Goal: Navigation & Orientation: Find specific page/section

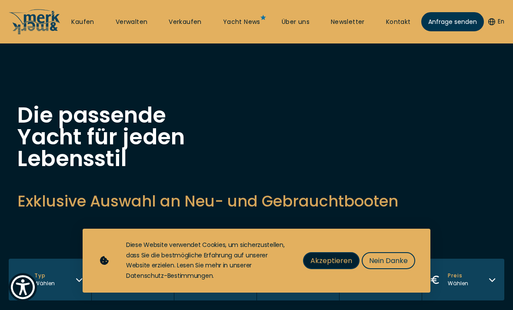
click at [336, 266] on span "Akzeptieren" at bounding box center [331, 260] width 42 height 11
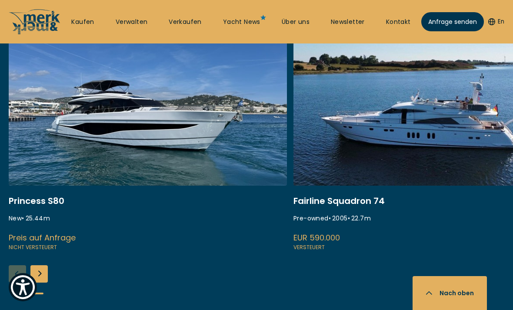
scroll to position [366, 0]
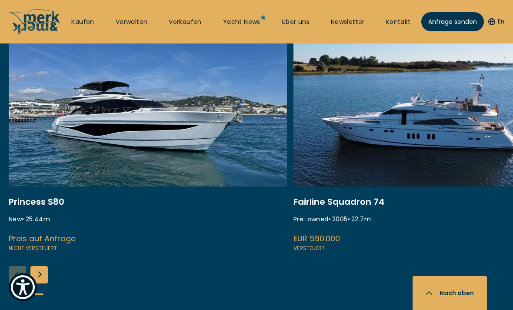
click at [36, 274] on div "Next slide" at bounding box center [38, 274] width 17 height 17
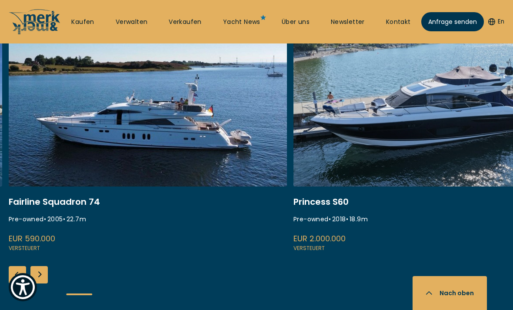
click at [34, 274] on div "Next slide" at bounding box center [38, 274] width 17 height 17
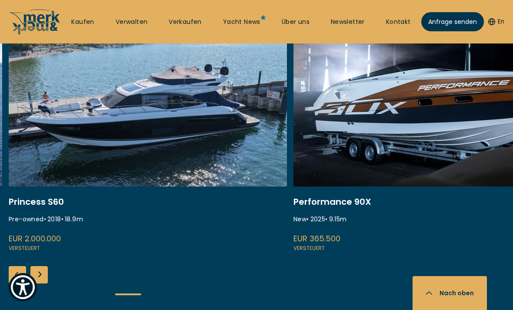
click at [37, 272] on div "Next slide" at bounding box center [38, 274] width 17 height 17
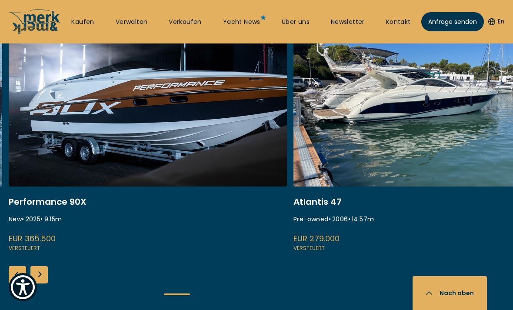
click at [37, 274] on div "Next slide" at bounding box center [38, 274] width 17 height 17
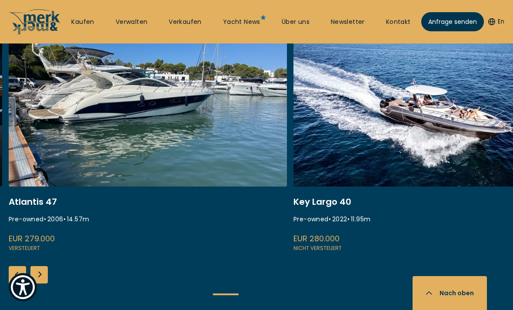
click at [37, 276] on div "Next slide" at bounding box center [38, 274] width 17 height 17
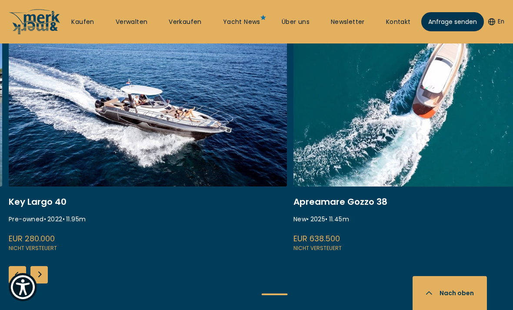
click at [35, 274] on div "Next slide" at bounding box center [38, 274] width 17 height 17
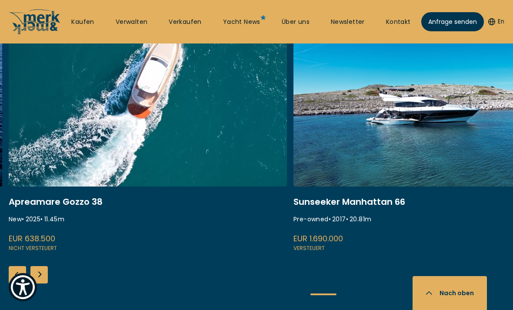
click at [38, 271] on div "Next slide" at bounding box center [38, 274] width 17 height 17
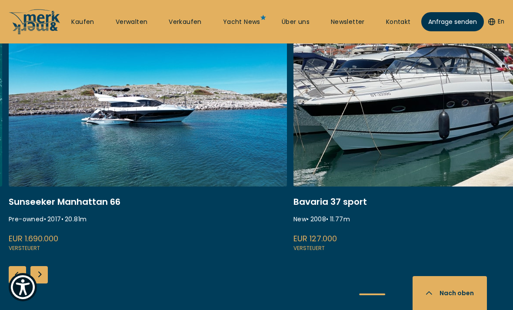
click at [37, 278] on div "Next slide" at bounding box center [38, 274] width 17 height 17
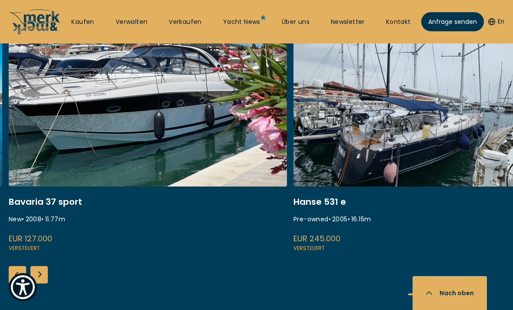
click at [37, 276] on div "Next slide" at bounding box center [38, 274] width 17 height 17
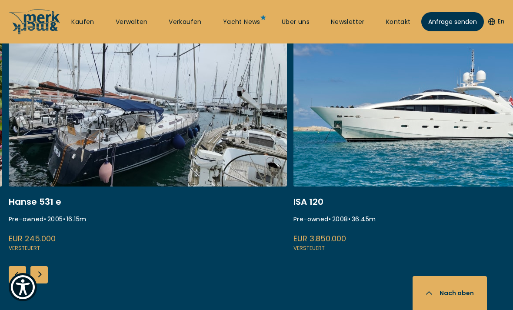
click at [35, 274] on div "Next slide" at bounding box center [38, 274] width 17 height 17
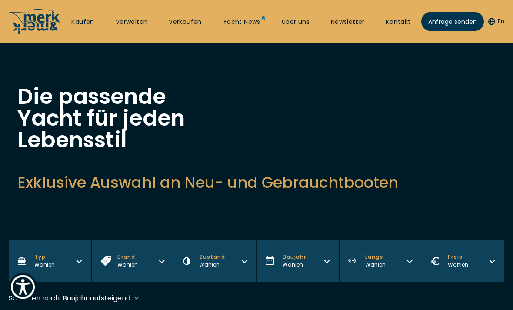
scroll to position [0, 0]
